Goal: Task Accomplishment & Management: Use online tool/utility

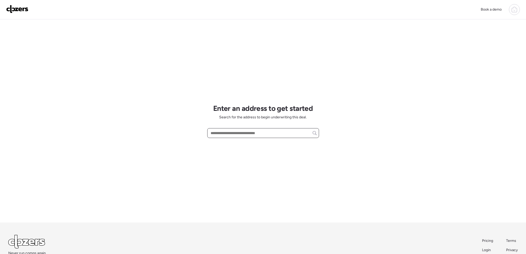
click at [248, 134] on input "text" at bounding box center [263, 133] width 107 height 7
paste input "**********"
drag, startPoint x: 275, startPoint y: 133, endPoint x: 250, endPoint y: 135, distance: 24.9
click at [250, 135] on input "**********" at bounding box center [263, 133] width 107 height 7
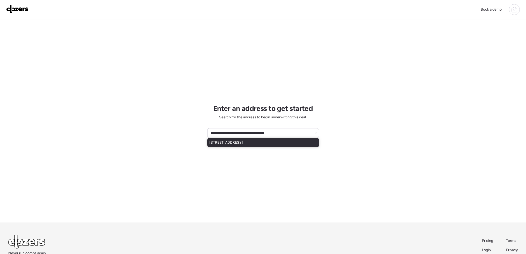
click at [243, 144] on span "10020 Dellridge Ln, Saint Louis, MO, 63136" at bounding box center [226, 142] width 34 height 5
type input "**********"
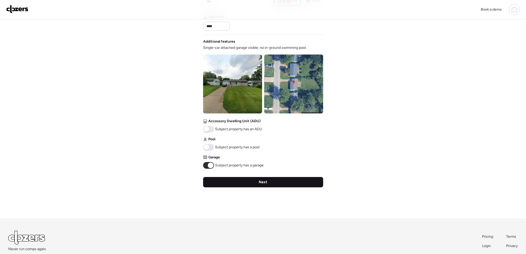
click at [264, 186] on div "Next" at bounding box center [263, 182] width 120 height 10
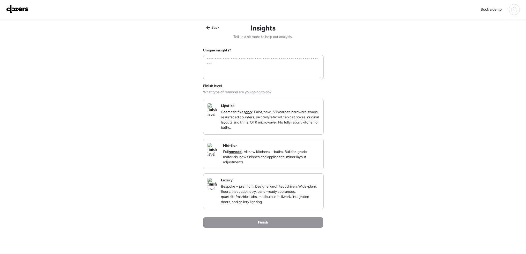
click at [266, 156] on p "Full remodel . All new kitchens + baths. Builder-grade materials, new finishes …" at bounding box center [271, 158] width 96 height 16
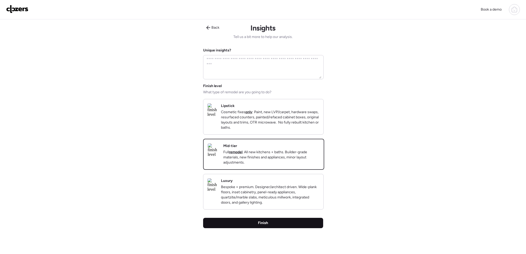
click at [282, 229] on div "Finish" at bounding box center [263, 223] width 120 height 10
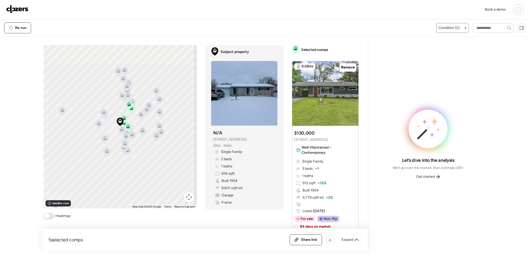
click at [451, 31] on div "Condition (2)" at bounding box center [452, 28] width 33 height 10
click at [452, 21] on div "Re-run Condition (2)" at bounding box center [265, 27] width 530 height 17
click at [452, 27] on span "Condition (2)" at bounding box center [448, 27] width 21 height 5
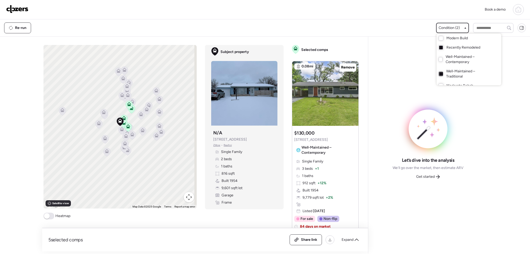
click at [441, 74] on div at bounding box center [441, 74] width 4 height 4
click at [49, 218] on div at bounding box center [265, 113] width 530 height 254
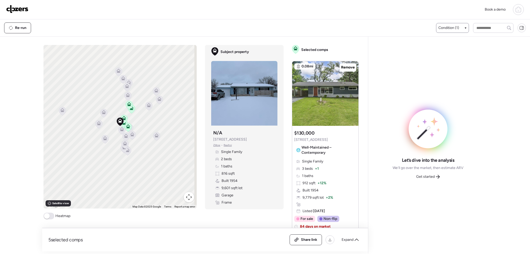
click at [49, 218] on span at bounding box center [47, 217] width 6 height 6
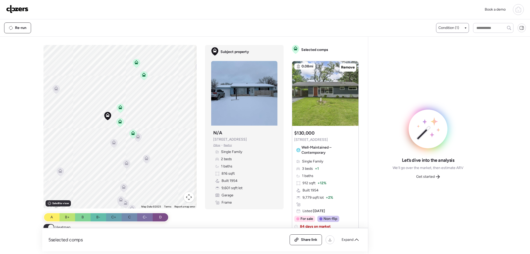
drag, startPoint x: 121, startPoint y: 130, endPoint x: 61, endPoint y: 198, distance: 91.0
click at [61, 198] on div "To activate drag with keyboard, press Alt + Enter. Once in keyboard drag state,…" at bounding box center [119, 127] width 153 height 164
drag, startPoint x: 133, startPoint y: 138, endPoint x: 146, endPoint y: 130, distance: 15.7
click at [133, 138] on icon at bounding box center [135, 138] width 4 height 4
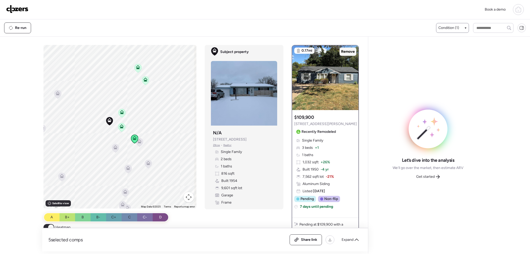
click at [341, 54] on span "Remove" at bounding box center [348, 51] width 14 height 5
click at [120, 113] on icon at bounding box center [122, 112] width 4 height 4
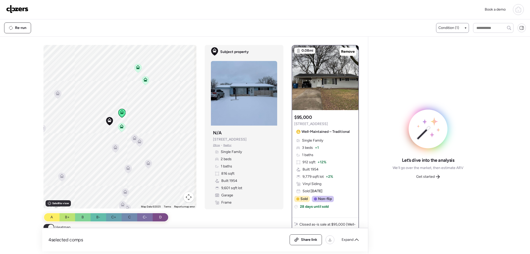
click at [120, 127] on icon at bounding box center [121, 128] width 3 height 2
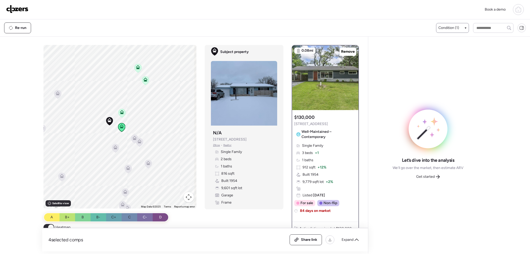
click at [144, 81] on icon at bounding box center [145, 81] width 3 height 2
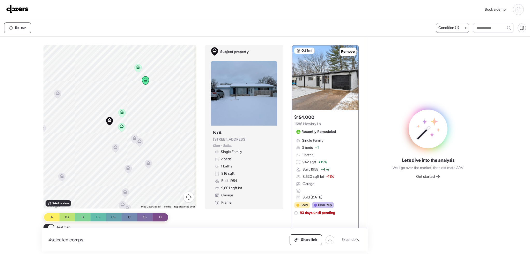
click at [136, 68] on icon at bounding box center [137, 69] width 3 height 2
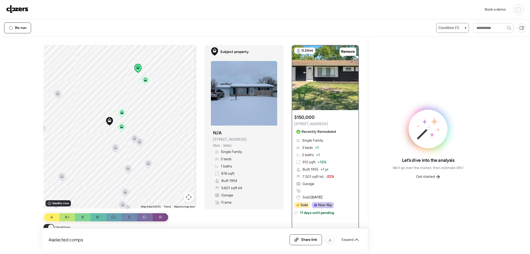
click at [121, 113] on icon at bounding box center [122, 112] width 4 height 4
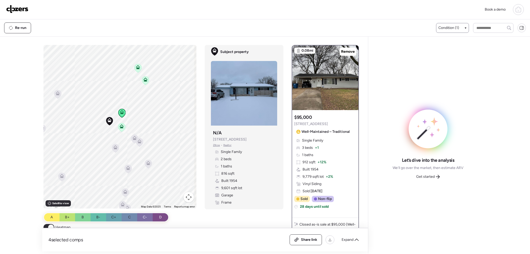
click at [120, 126] on icon at bounding box center [122, 127] width 4 height 4
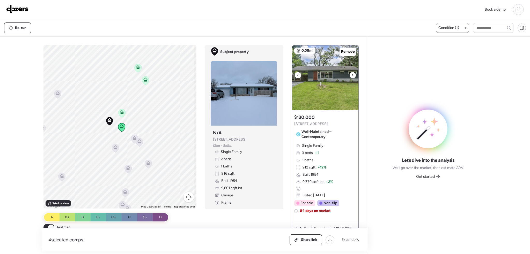
click at [352, 75] on icon at bounding box center [352, 75] width 1 height 2
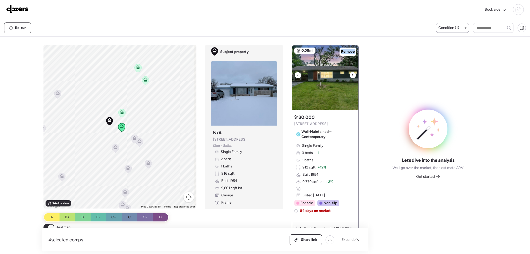
click at [352, 75] on icon at bounding box center [352, 75] width 1 height 2
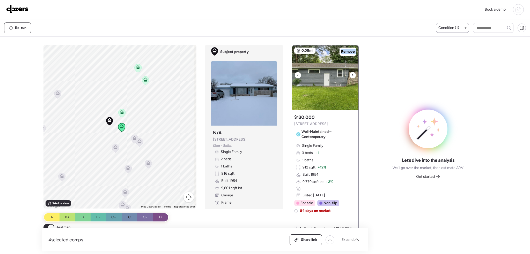
click at [352, 75] on icon at bounding box center [352, 75] width 1 height 2
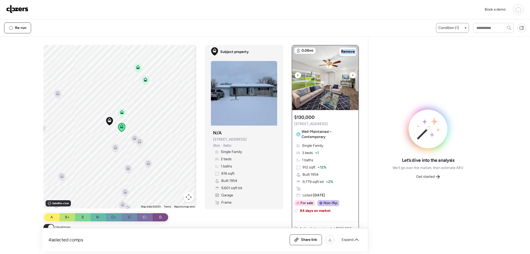
click at [352, 75] on icon at bounding box center [352, 75] width 1 height 2
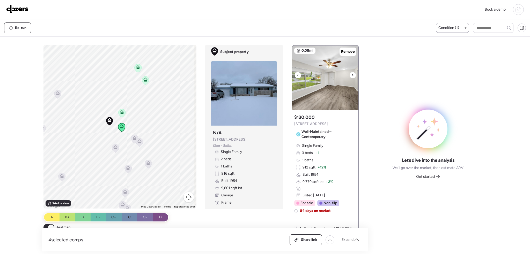
click at [352, 75] on icon at bounding box center [352, 75] width 1 height 2
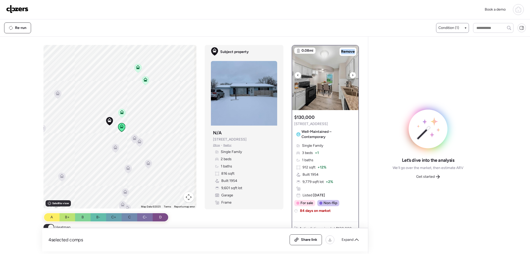
click at [352, 75] on icon at bounding box center [352, 75] width 1 height 2
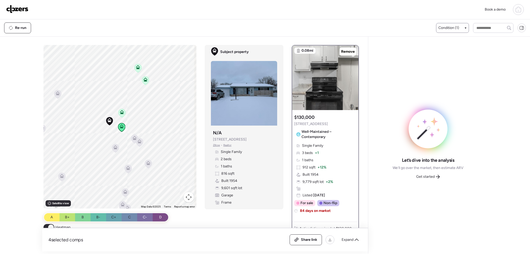
click at [120, 113] on icon at bounding box center [121, 114] width 3 height 2
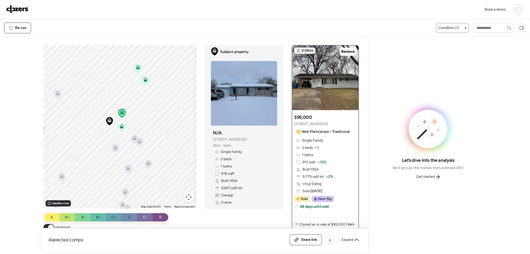
click at [347, 51] on span "Remove" at bounding box center [348, 51] width 14 height 5
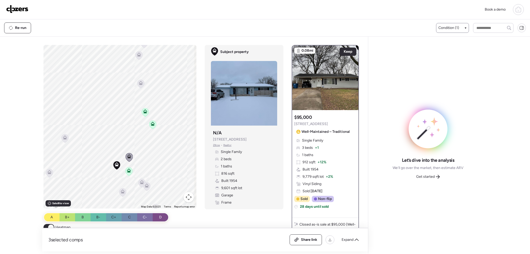
drag, startPoint x: 87, startPoint y: 98, endPoint x: 96, endPoint y: 144, distance: 46.9
click at [96, 144] on div "To activate drag with keyboard, press Alt + Enter. Once in keyboard drag state,…" at bounding box center [119, 127] width 153 height 164
click at [152, 124] on icon at bounding box center [153, 124] width 4 height 4
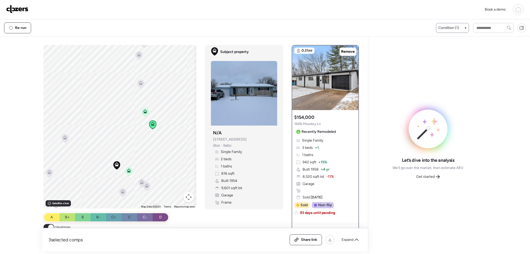
click at [145, 114] on icon at bounding box center [145, 112] width 7 height 9
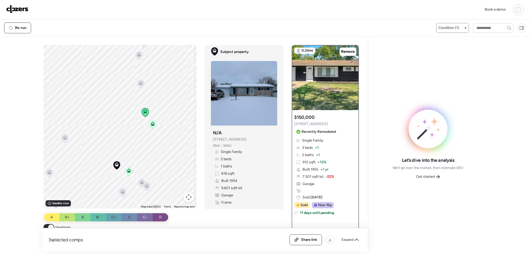
click at [460, 27] on div "Condition (1)" at bounding box center [452, 27] width 28 height 5
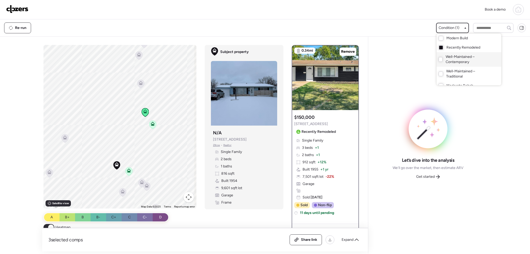
click at [451, 57] on span "Well-Maintained – Contemporary" at bounding box center [468, 59] width 45 height 10
click at [114, 127] on div at bounding box center [265, 113] width 530 height 254
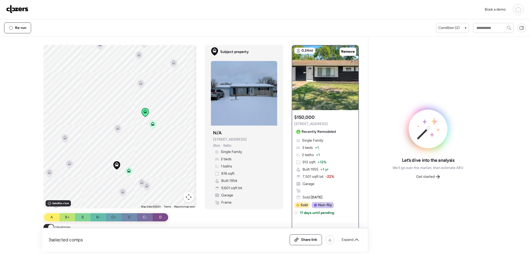
click at [116, 128] on icon at bounding box center [118, 127] width 4 height 2
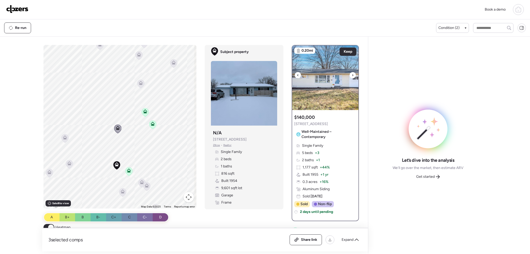
click at [352, 74] on icon at bounding box center [353, 75] width 2 height 6
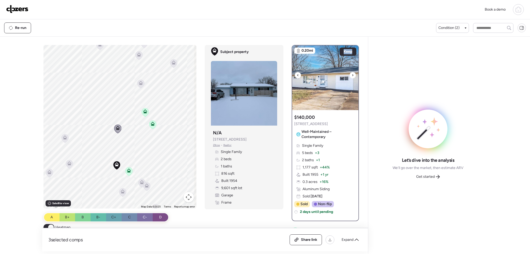
click at [352, 74] on icon at bounding box center [353, 75] width 2 height 6
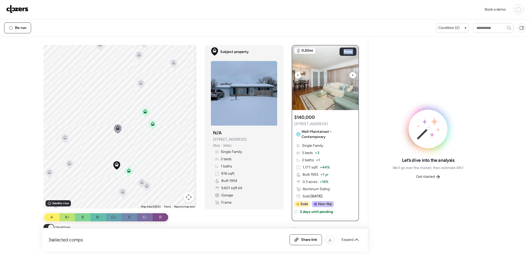
click at [352, 74] on icon at bounding box center [353, 75] width 2 height 6
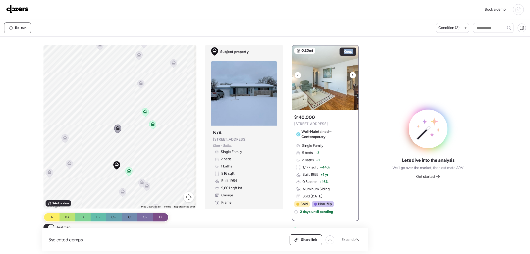
click at [352, 74] on icon at bounding box center [353, 75] width 2 height 6
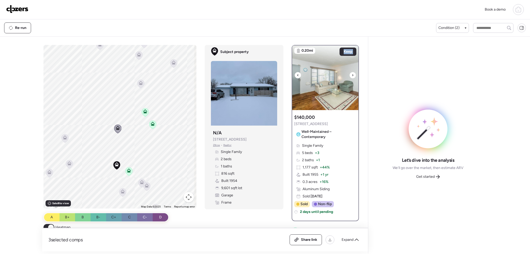
click at [352, 74] on icon at bounding box center [353, 75] width 2 height 6
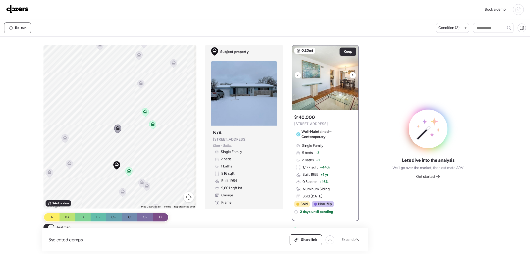
click at [352, 76] on icon at bounding box center [353, 75] width 2 height 6
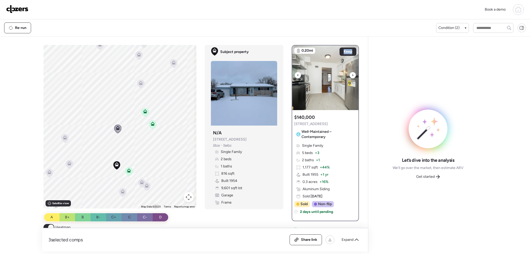
click at [352, 76] on icon at bounding box center [353, 75] width 2 height 6
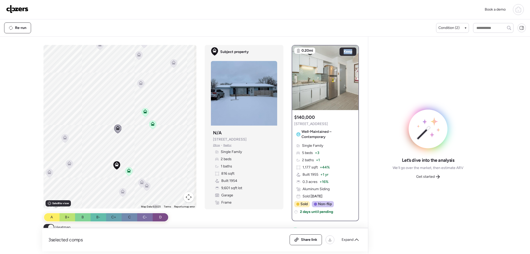
click at [144, 113] on icon at bounding box center [145, 113] width 3 height 2
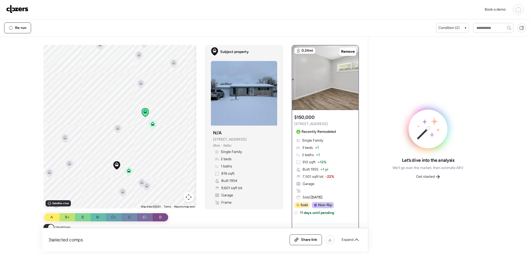
click at [152, 123] on icon at bounding box center [153, 124] width 4 height 4
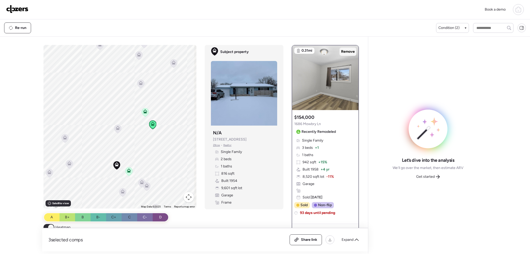
click at [344, 52] on span "Remove" at bounding box center [348, 51] width 14 height 5
click at [119, 129] on icon at bounding box center [117, 129] width 7 height 9
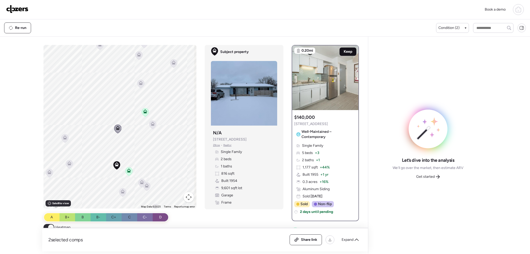
click at [344, 52] on span "Keep" at bounding box center [348, 51] width 9 height 5
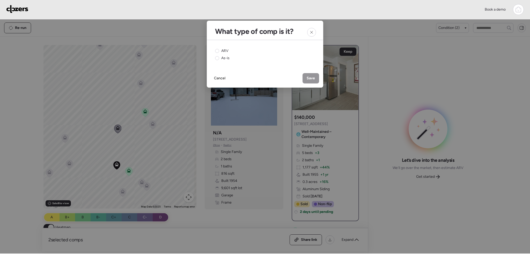
click at [230, 51] on div "ARV As-is" at bounding box center [265, 54] width 100 height 12
click at [222, 50] on span "ARV" at bounding box center [224, 50] width 7 height 5
drag, startPoint x: 310, startPoint y: 80, endPoint x: 297, endPoint y: 86, distance: 14.2
click at [309, 80] on span "Save" at bounding box center [311, 78] width 8 height 5
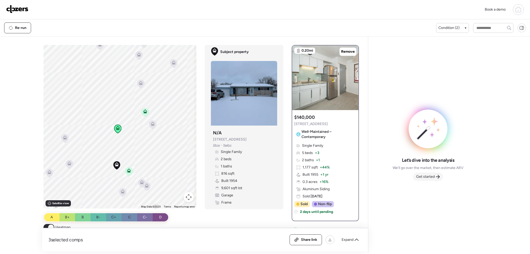
click at [422, 175] on span "Get started" at bounding box center [425, 176] width 19 height 5
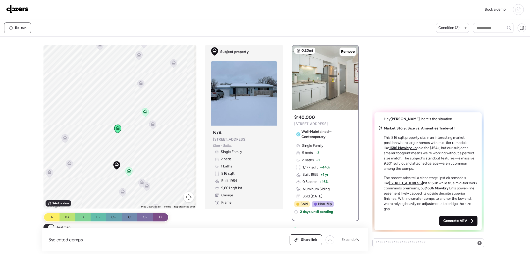
click at [459, 222] on span "Generate ARV" at bounding box center [455, 221] width 24 height 5
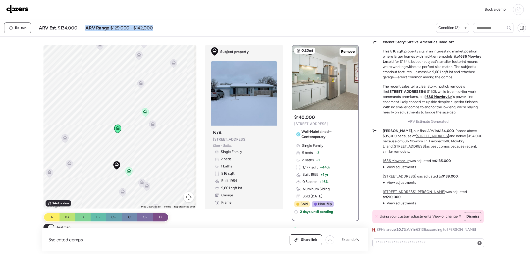
drag, startPoint x: 158, startPoint y: 25, endPoint x: 84, endPoint y: 30, distance: 74.0
click at [84, 30] on div "Re-run ARV Est. $134,000 ARV Range $129,000 - $142,000" at bounding box center [220, 28] width 432 height 11
click at [85, 29] on div "ARV Est. $134,000 ARV Range $129,000 - $142,000" at bounding box center [96, 28] width 114 height 6
click at [85, 28] on span "ARV Range" at bounding box center [97, 28] width 24 height 6
drag, startPoint x: 85, startPoint y: 28, endPoint x: 155, endPoint y: 26, distance: 70.2
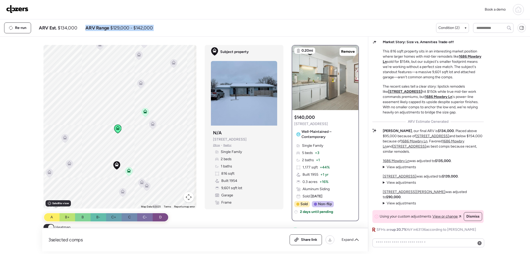
click at [155, 26] on div "Re-run ARV Est. $134,000 ARV Range $129,000 - $142,000" at bounding box center [220, 28] width 432 height 11
drag, startPoint x: 154, startPoint y: 28, endPoint x: 85, endPoint y: 30, distance: 68.9
click at [85, 30] on div "Re-run ARV Est. $134,000 ARV Range $129,000 - $142,000" at bounding box center [220, 28] width 432 height 11
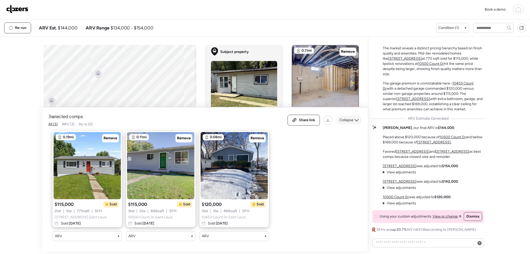
click at [342, 118] on span "Collapse" at bounding box center [347, 120] width 14 height 5
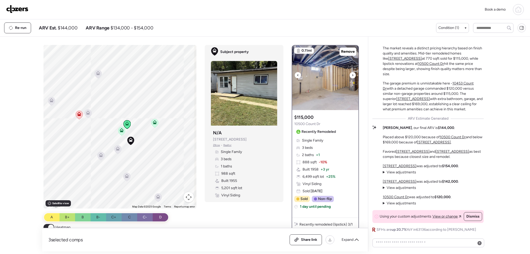
click at [350, 75] on div at bounding box center [353, 75] width 6 height 6
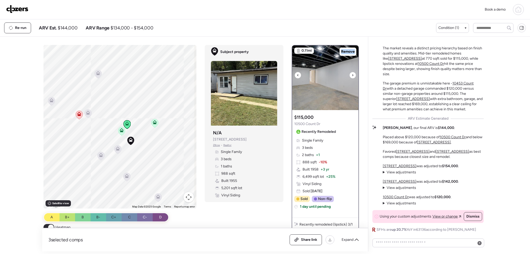
click at [350, 75] on div at bounding box center [353, 75] width 6 height 6
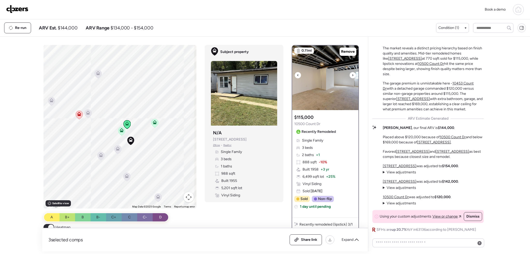
click at [350, 75] on div at bounding box center [353, 75] width 6 height 6
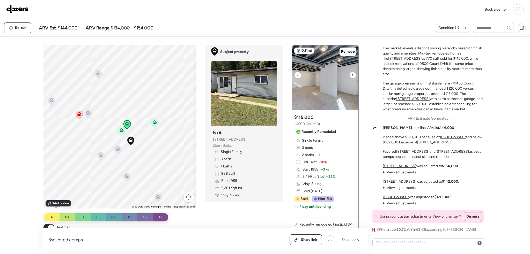
click at [350, 75] on div at bounding box center [353, 75] width 6 height 6
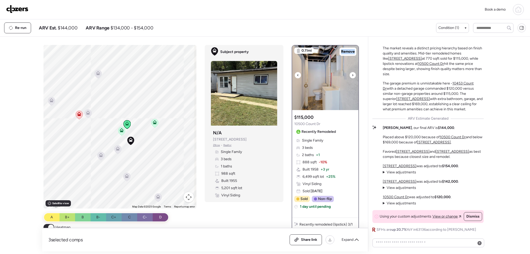
click at [350, 75] on div at bounding box center [353, 75] width 6 height 6
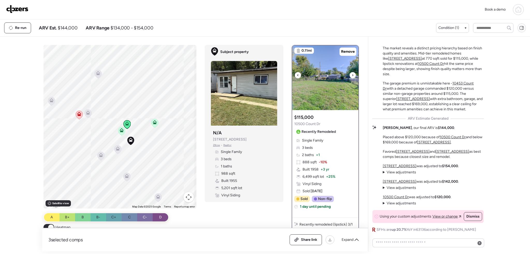
click at [350, 75] on div at bounding box center [353, 75] width 6 height 6
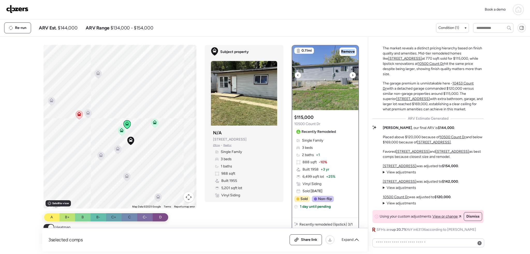
click at [350, 75] on div at bounding box center [353, 75] width 6 height 6
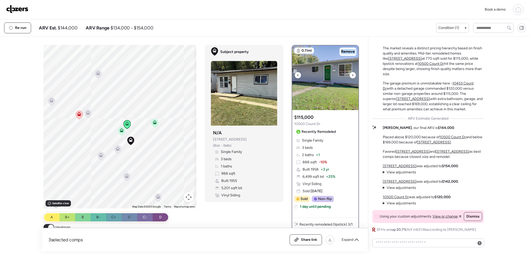
click at [350, 75] on div at bounding box center [353, 75] width 6 height 6
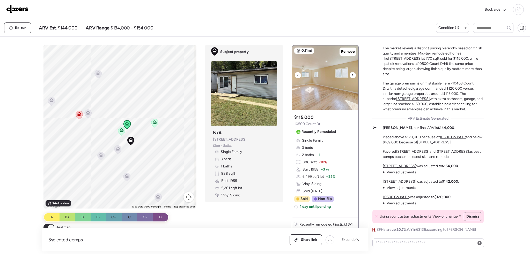
click at [352, 74] on icon at bounding box center [353, 75] width 2 height 6
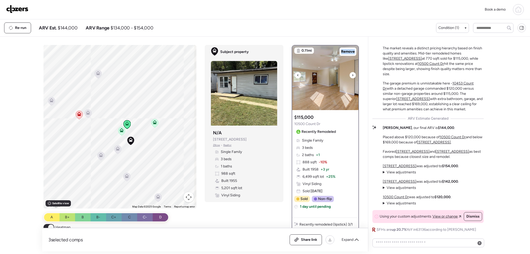
click at [352, 74] on icon at bounding box center [353, 75] width 2 height 6
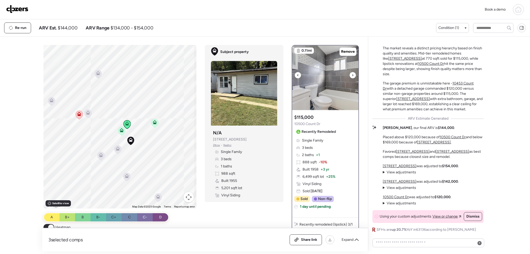
click at [352, 74] on icon at bounding box center [353, 75] width 2 height 6
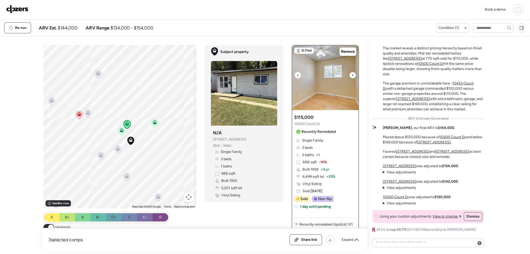
click at [352, 74] on icon at bounding box center [353, 75] width 2 height 6
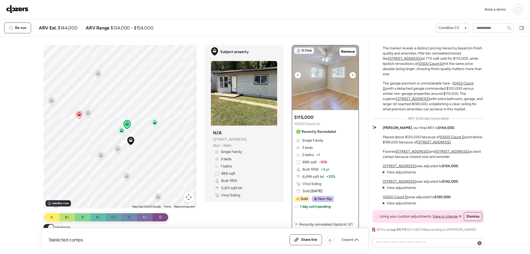
click at [352, 74] on icon at bounding box center [353, 75] width 2 height 6
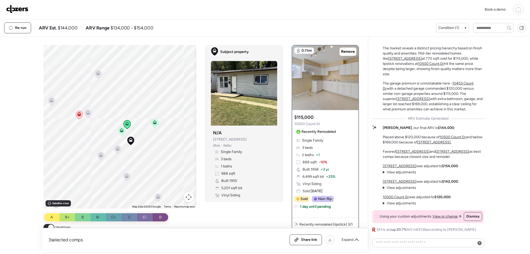
click at [18, 11] on img at bounding box center [17, 9] width 22 height 8
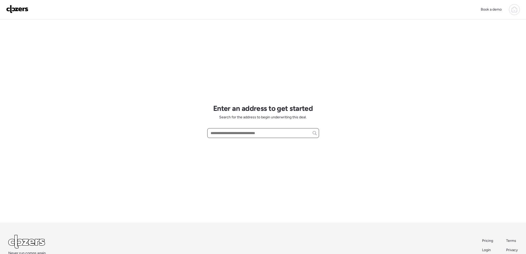
click at [235, 133] on input "text" at bounding box center [263, 133] width 107 height 7
paste input "**********"
click at [254, 142] on span "435 Adrian Dr, Saint Louis, MO, 63137" at bounding box center [240, 142] width 63 height 5
type input "**********"
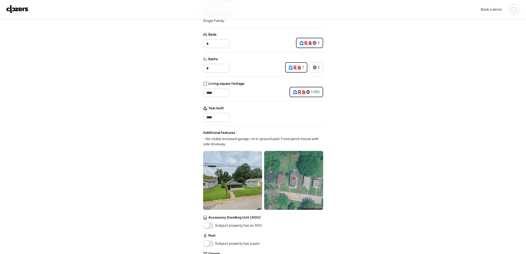
scroll to position [129, 0]
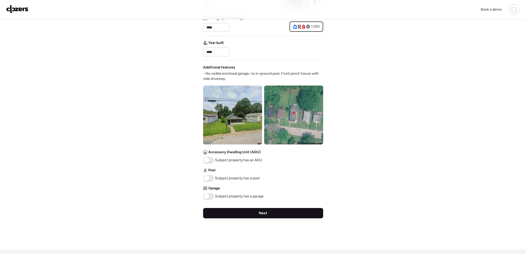
click at [286, 214] on div "Next" at bounding box center [263, 213] width 120 height 10
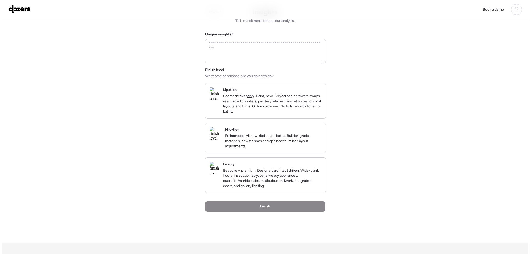
scroll to position [0, 0]
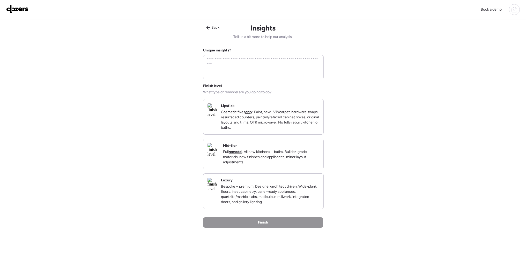
click at [277, 163] on p "Full remodel . All new kitchens + baths. Builder-grade materials, new finishes …" at bounding box center [271, 158] width 96 height 16
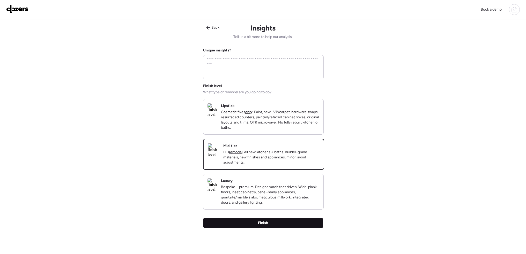
click at [281, 229] on div "Finish" at bounding box center [263, 223] width 120 height 10
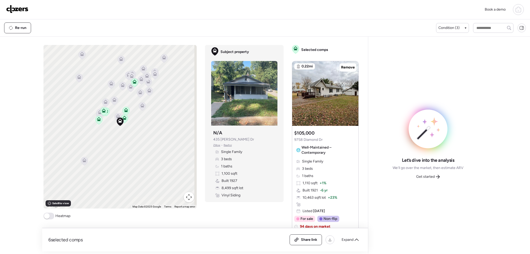
click at [48, 215] on span at bounding box center [47, 217] width 6 height 6
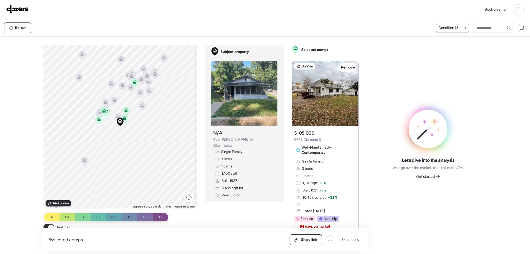
click at [447, 32] on div "Condition (3)" at bounding box center [452, 28] width 33 height 10
click at [456, 25] on div "Condition (3)" at bounding box center [452, 28] width 33 height 10
click at [459, 27] on div "Condition (3)" at bounding box center [452, 27] width 28 height 5
drag, startPoint x: 440, startPoint y: 59, endPoint x: 445, endPoint y: 44, distance: 15.4
click at [440, 58] on div at bounding box center [441, 60] width 4 height 4
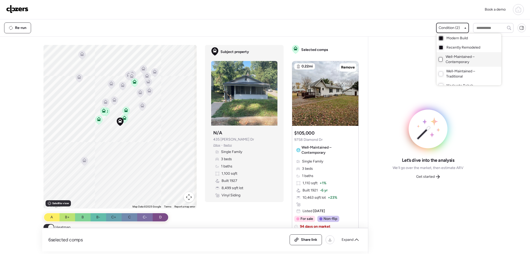
click at [440, 37] on div at bounding box center [441, 38] width 4 height 4
drag, startPoint x: 119, startPoint y: 136, endPoint x: 138, endPoint y: 161, distance: 31.5
click at [138, 161] on div at bounding box center [265, 113] width 530 height 254
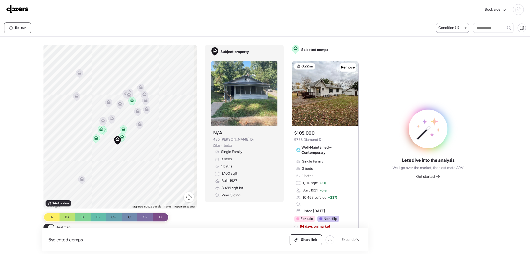
drag, startPoint x: 127, startPoint y: 144, endPoint x: 126, endPoint y: 164, distance: 19.4
click at [126, 164] on div "To activate drag with keyboard, press Alt + Enter. Once in keyboard drag state,…" at bounding box center [119, 127] width 153 height 164
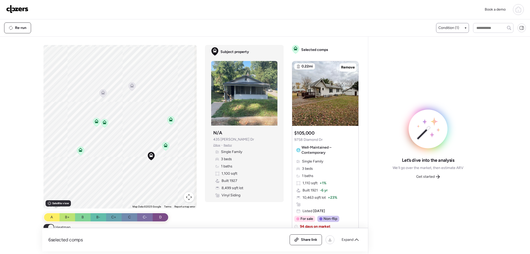
drag, startPoint x: 116, startPoint y: 162, endPoint x: 158, endPoint y: 181, distance: 46.3
click at [158, 181] on div "To activate drag with keyboard, press Alt + Enter. Once in keyboard drag state,…" at bounding box center [119, 127] width 153 height 164
click at [165, 145] on icon at bounding box center [166, 145] width 4 height 4
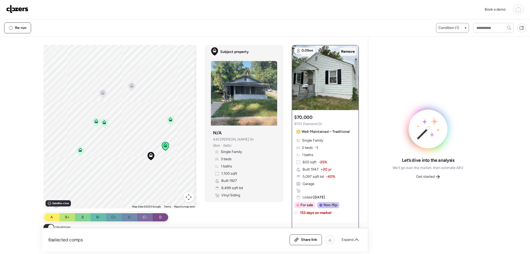
click at [349, 53] on span "Remove" at bounding box center [348, 51] width 14 height 5
click at [169, 118] on icon at bounding box center [171, 120] width 4 height 4
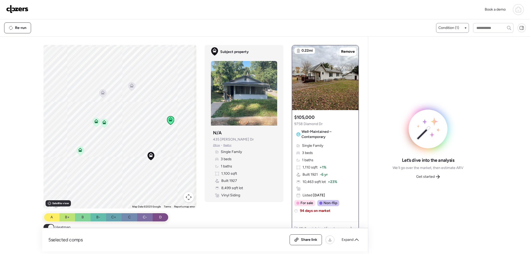
click at [104, 122] on icon at bounding box center [104, 122] width 4 height 4
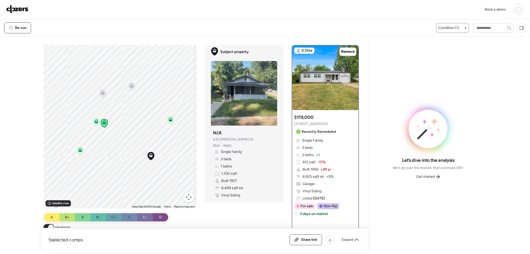
click at [95, 122] on icon at bounding box center [96, 123] width 3 height 2
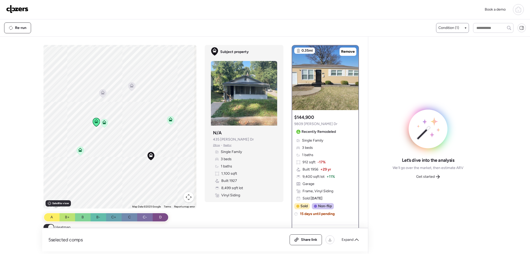
click at [79, 151] on icon at bounding box center [80, 151] width 3 height 2
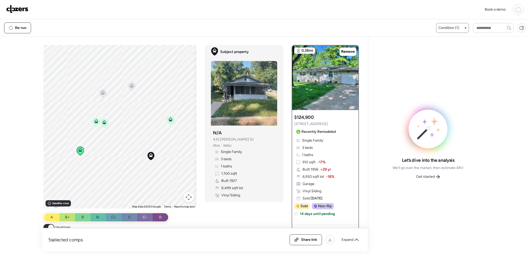
click at [169, 120] on icon at bounding box center [170, 121] width 3 height 2
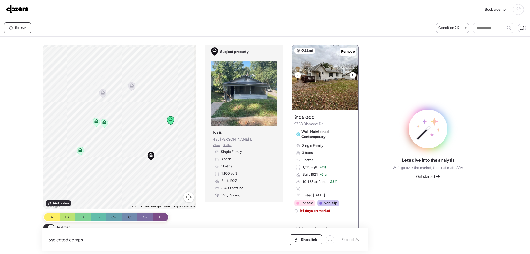
click at [350, 74] on div at bounding box center [353, 75] width 6 height 6
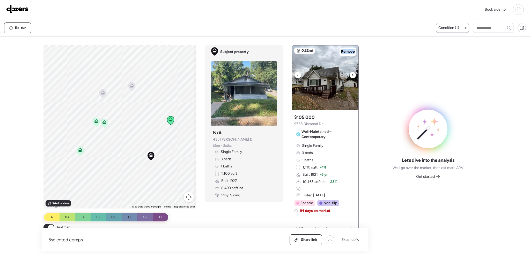
click at [350, 74] on div at bounding box center [353, 75] width 6 height 6
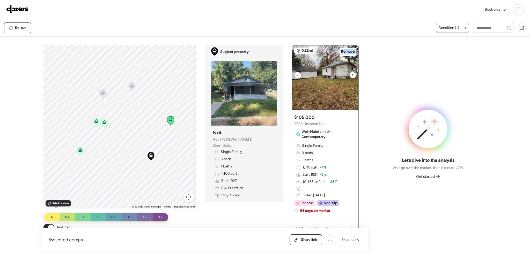
click at [350, 74] on div at bounding box center [353, 75] width 6 height 6
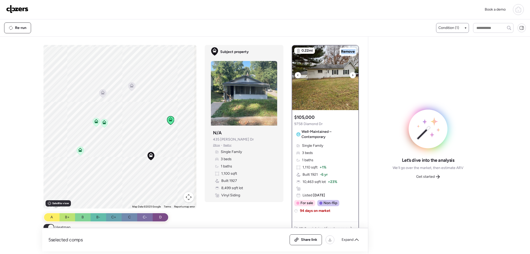
click at [350, 74] on div at bounding box center [353, 75] width 6 height 6
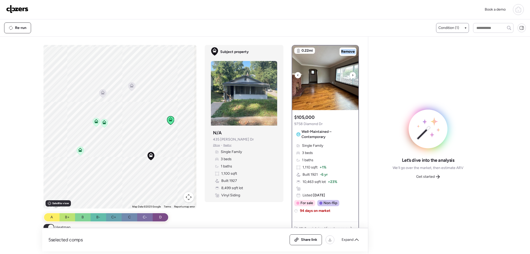
click at [350, 74] on div at bounding box center [353, 75] width 6 height 6
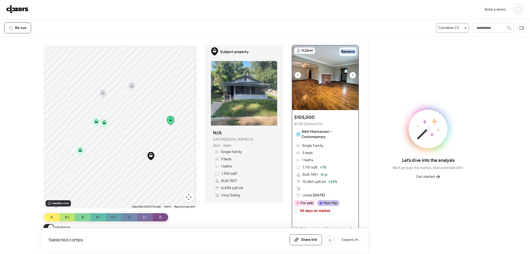
click at [350, 74] on div at bounding box center [353, 75] width 6 height 6
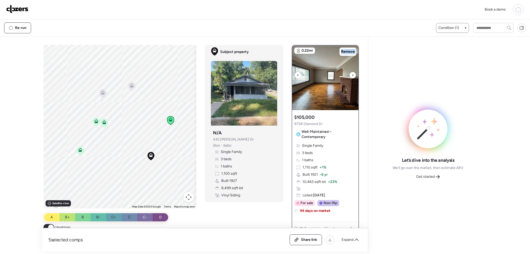
click at [350, 74] on div at bounding box center [353, 75] width 6 height 6
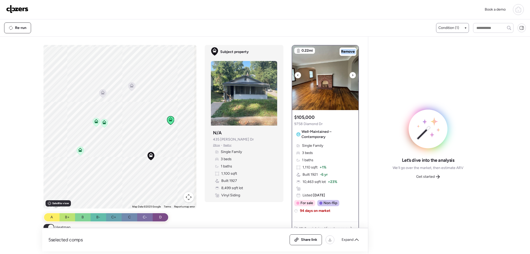
click at [350, 74] on div at bounding box center [353, 75] width 6 height 6
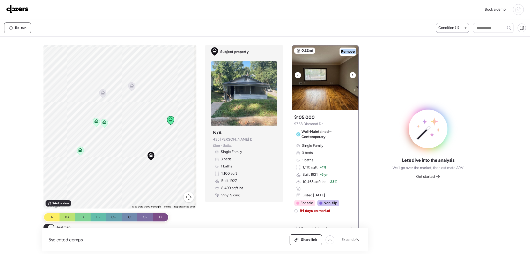
click at [350, 74] on div at bounding box center [353, 75] width 6 height 6
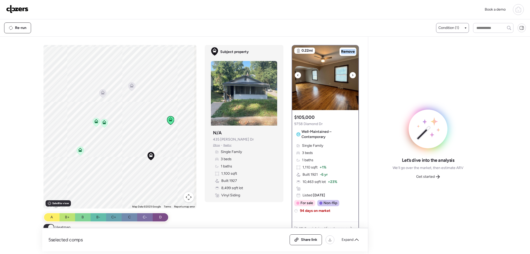
click at [350, 74] on div at bounding box center [353, 75] width 6 height 6
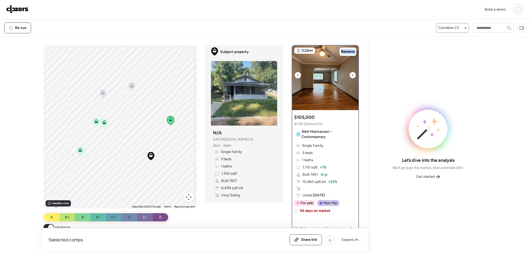
click at [350, 74] on div at bounding box center [353, 75] width 6 height 6
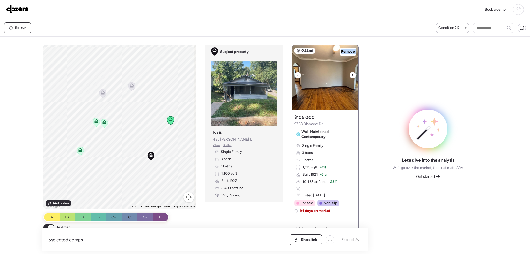
click at [350, 74] on div at bounding box center [353, 75] width 6 height 6
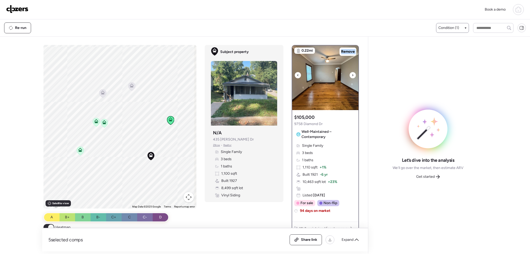
click at [350, 74] on div at bounding box center [353, 75] width 6 height 6
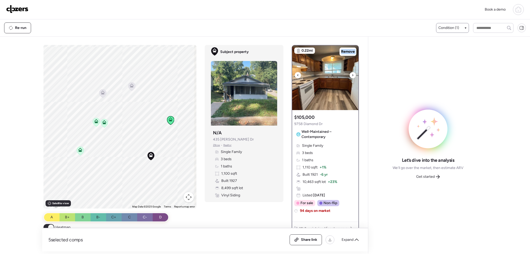
click at [350, 74] on div at bounding box center [353, 75] width 6 height 6
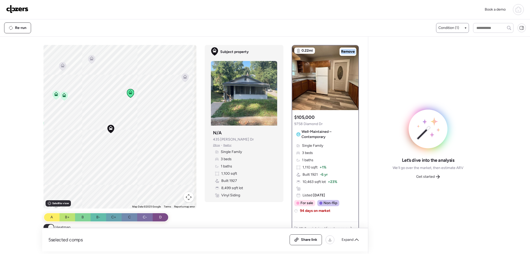
drag, startPoint x: 160, startPoint y: 166, endPoint x: 120, endPoint y: 141, distance: 47.5
click at [120, 141] on div "To activate drag with keyboard, press Alt + Enter. Once in keyboard drag state,…" at bounding box center [119, 127] width 153 height 164
drag, startPoint x: 137, startPoint y: 132, endPoint x: 119, endPoint y: 109, distance: 29.5
click at [155, 150] on div "To activate drag with keyboard, press Alt + Enter. Once in keyboard drag state,…" at bounding box center [119, 127] width 153 height 164
click at [147, 121] on icon at bounding box center [148, 121] width 3 height 2
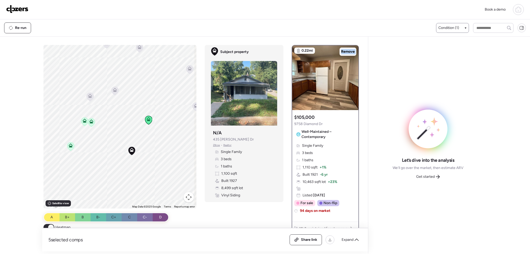
click at [348, 52] on span "Remove" at bounding box center [348, 51] width 14 height 5
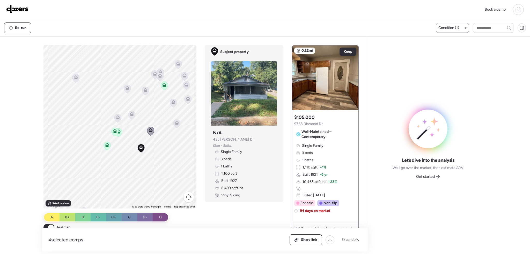
click at [162, 84] on icon at bounding box center [164, 85] width 4 height 4
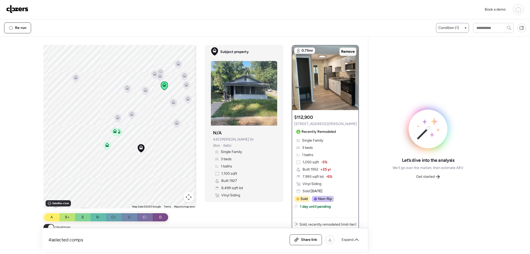
click at [343, 50] on span "Remove" at bounding box center [348, 51] width 14 height 5
click at [421, 177] on span "Get started" at bounding box center [425, 176] width 19 height 5
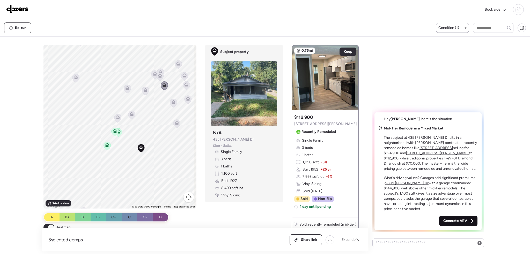
click at [457, 222] on span "Generate ARV" at bounding box center [455, 221] width 24 height 5
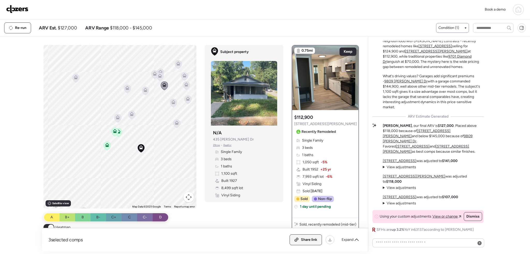
click at [315, 240] on span "Share link" at bounding box center [309, 240] width 16 height 5
click at [460, 28] on div "Condition (1)" at bounding box center [452, 27] width 28 height 5
click at [447, 60] on span "Well-Maintained – Contemporary" at bounding box center [468, 59] width 45 height 10
click at [137, 141] on div at bounding box center [265, 113] width 530 height 254
click at [136, 141] on icon at bounding box center [137, 142] width 3 height 2
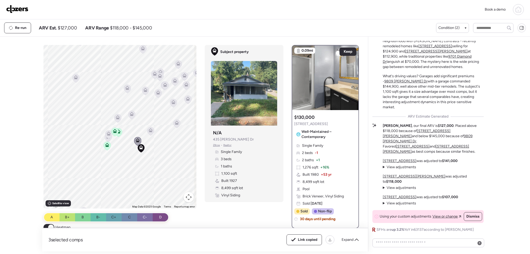
click at [149, 133] on icon at bounding box center [150, 131] width 7 height 9
